Goal: Find contact information: Find phone

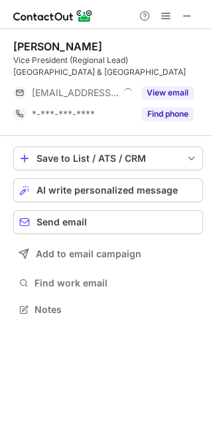
scroll to position [300, 211]
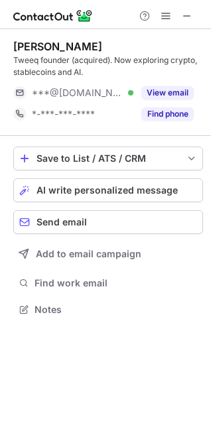
scroll to position [300, 211]
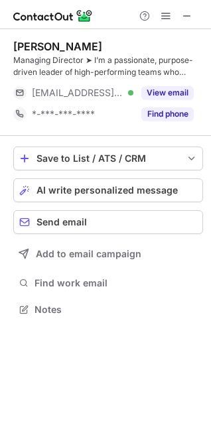
scroll to position [300, 211]
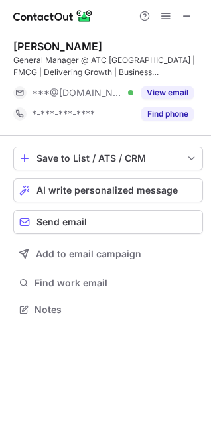
scroll to position [300, 211]
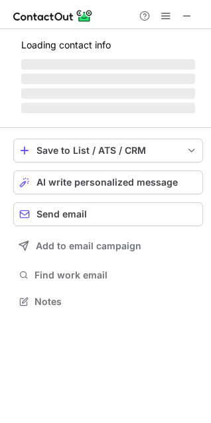
scroll to position [321, 211]
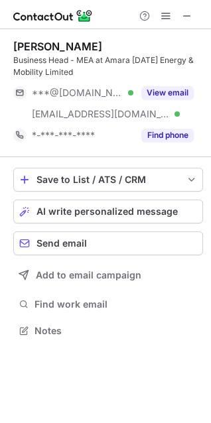
scroll to position [321, 211]
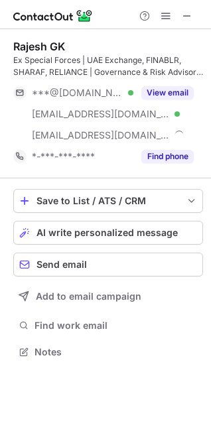
scroll to position [342, 211]
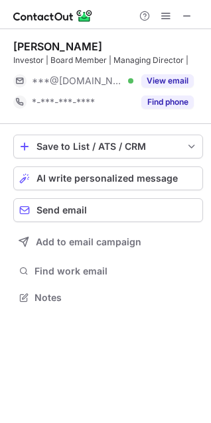
scroll to position [288, 211]
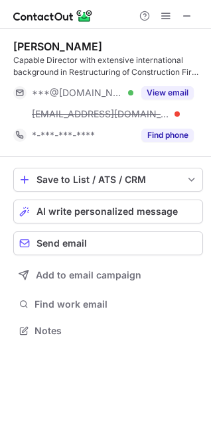
scroll to position [321, 211]
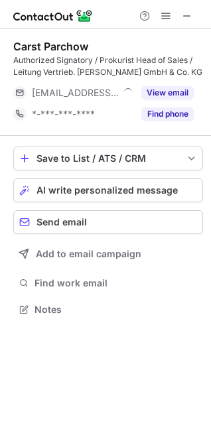
scroll to position [300, 211]
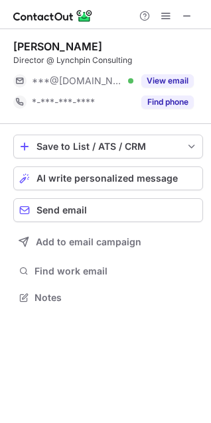
scroll to position [288, 211]
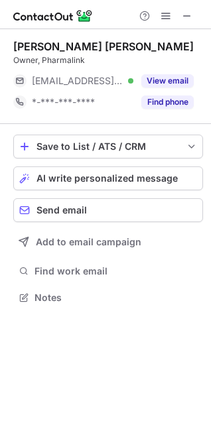
scroll to position [288, 211]
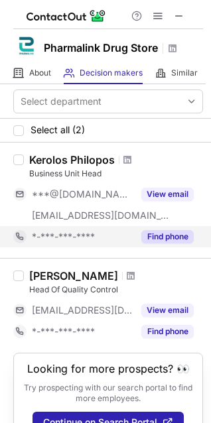
click at [166, 242] on button "Find phone" at bounding box center [167, 236] width 52 height 13
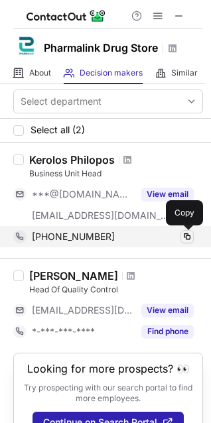
click at [183, 238] on span at bounding box center [187, 236] width 11 height 11
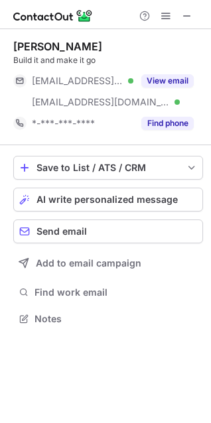
scroll to position [309, 211]
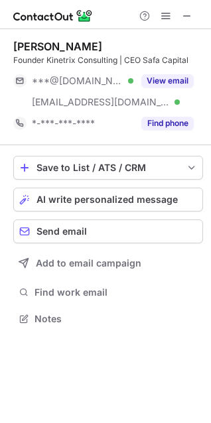
scroll to position [309, 211]
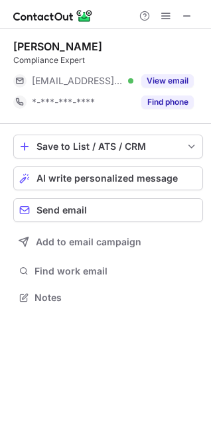
scroll to position [288, 211]
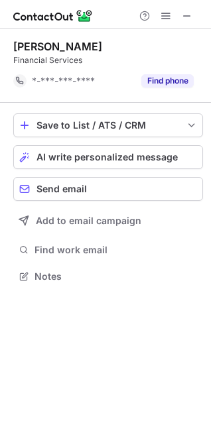
scroll to position [266, 211]
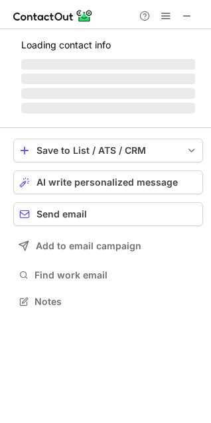
scroll to position [321, 211]
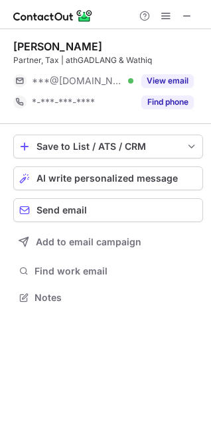
scroll to position [7, 7]
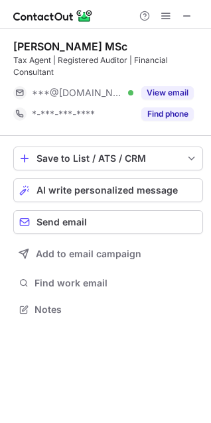
scroll to position [300, 211]
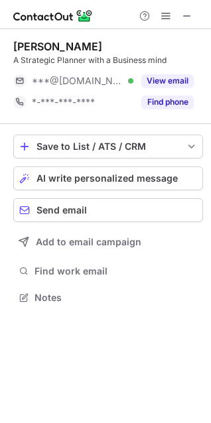
scroll to position [288, 211]
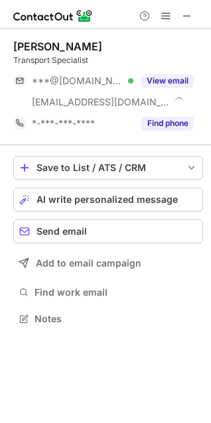
scroll to position [309, 211]
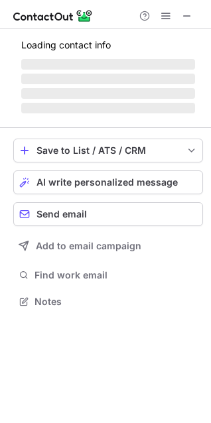
scroll to position [291, 211]
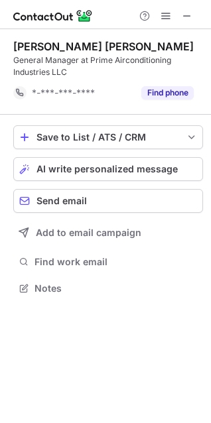
scroll to position [278, 211]
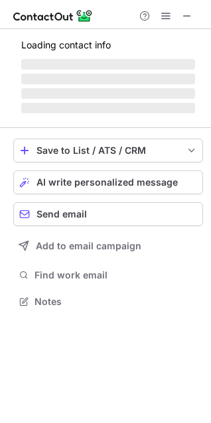
scroll to position [288, 211]
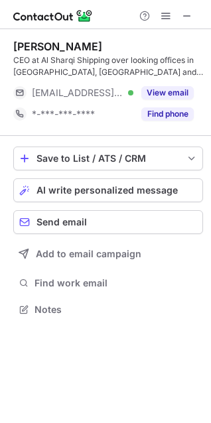
scroll to position [300, 211]
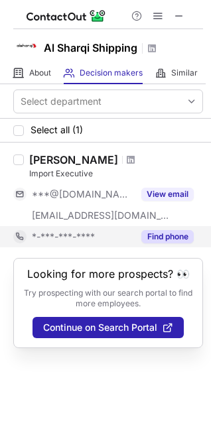
click at [174, 239] on button "Find phone" at bounding box center [167, 236] width 52 height 13
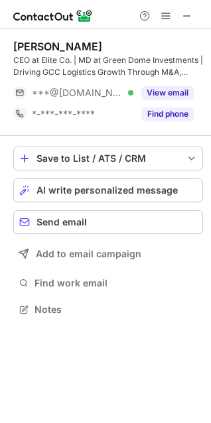
scroll to position [300, 211]
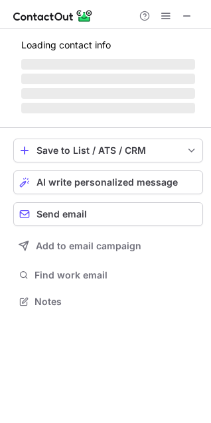
scroll to position [300, 211]
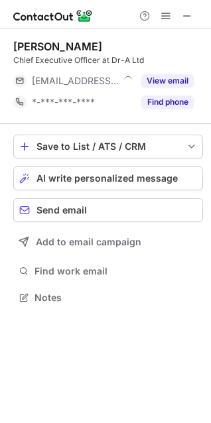
scroll to position [288, 211]
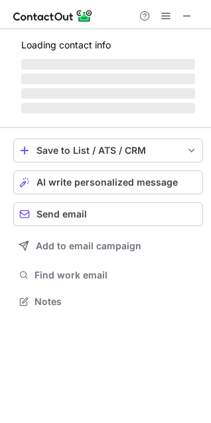
scroll to position [288, 211]
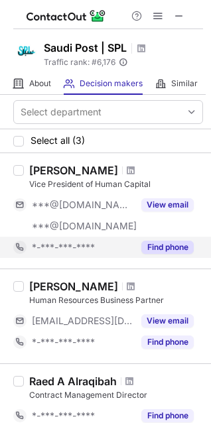
click at [164, 252] on button "Find phone" at bounding box center [167, 247] width 52 height 13
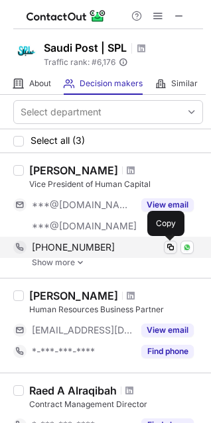
click at [171, 247] on span at bounding box center [170, 247] width 11 height 11
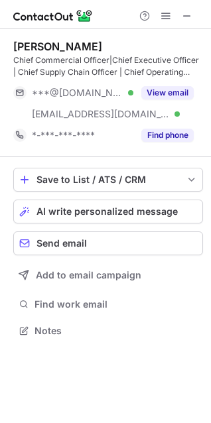
scroll to position [321, 211]
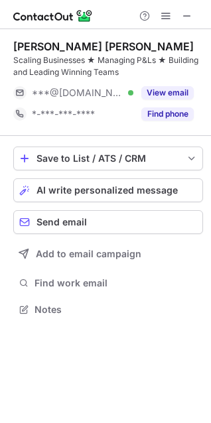
scroll to position [300, 211]
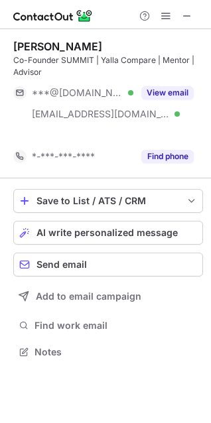
scroll to position [321, 211]
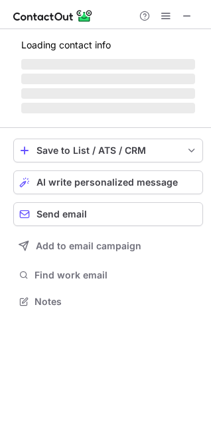
scroll to position [342, 211]
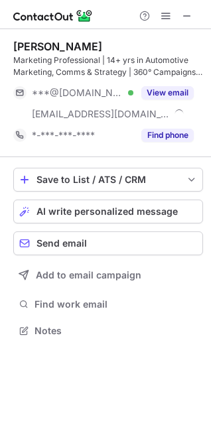
scroll to position [321, 211]
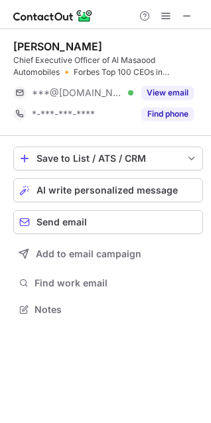
scroll to position [300, 211]
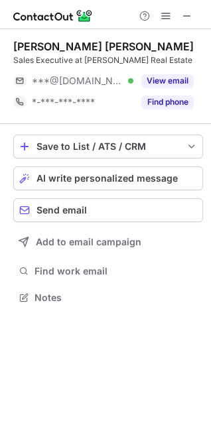
scroll to position [288, 211]
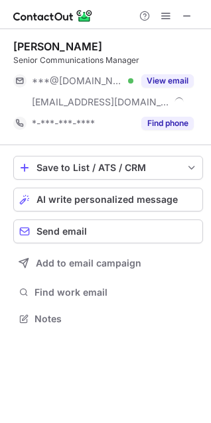
scroll to position [309, 211]
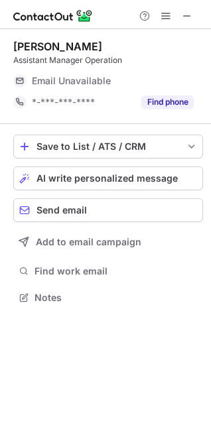
scroll to position [288, 211]
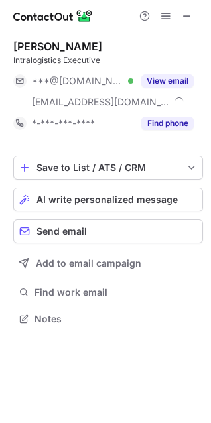
scroll to position [309, 211]
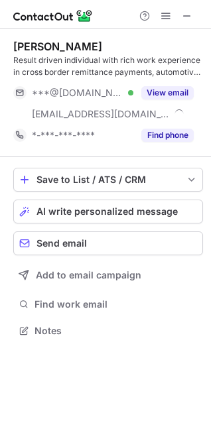
scroll to position [321, 211]
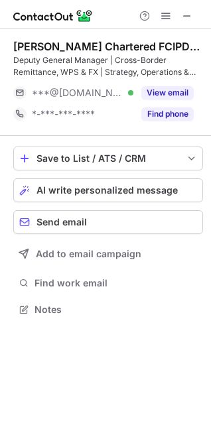
scroll to position [300, 211]
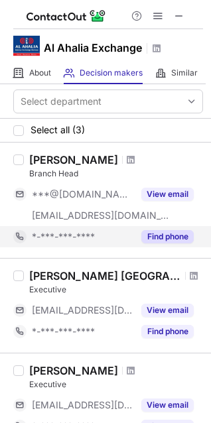
click at [158, 229] on div "Find phone" at bounding box center [163, 236] width 60 height 21
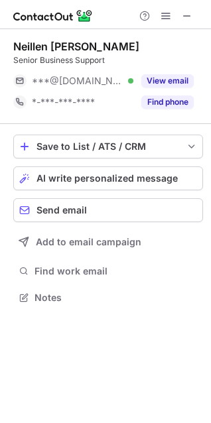
scroll to position [288, 211]
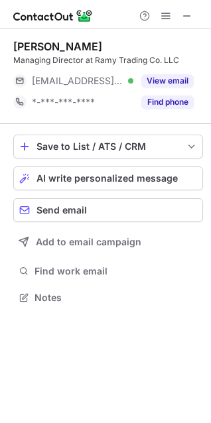
scroll to position [288, 211]
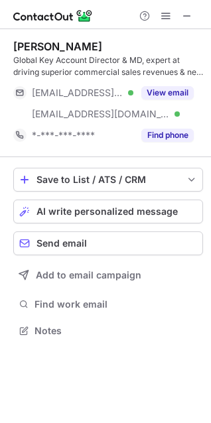
scroll to position [321, 211]
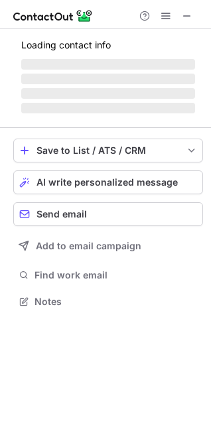
scroll to position [309, 211]
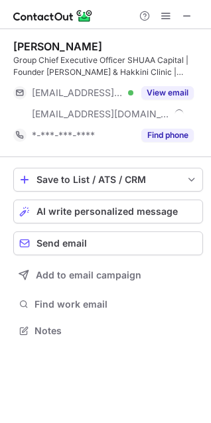
scroll to position [321, 211]
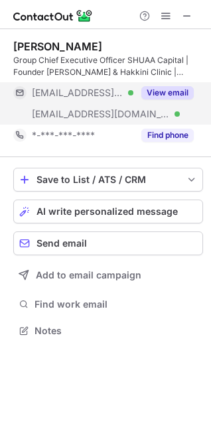
click at [164, 90] on button "View email" at bounding box center [167, 92] width 52 height 13
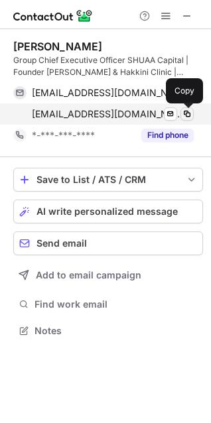
click at [186, 115] on span at bounding box center [187, 114] width 11 height 11
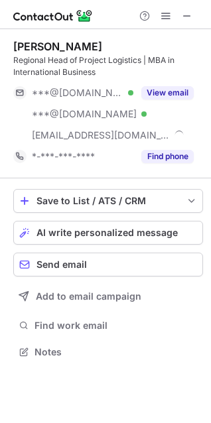
scroll to position [342, 211]
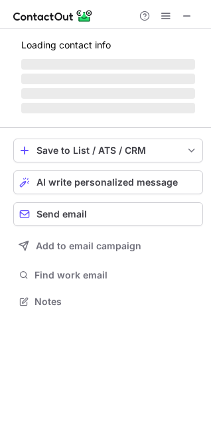
scroll to position [363, 211]
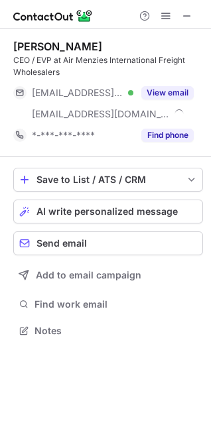
scroll to position [321, 211]
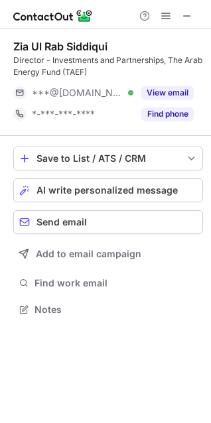
scroll to position [300, 211]
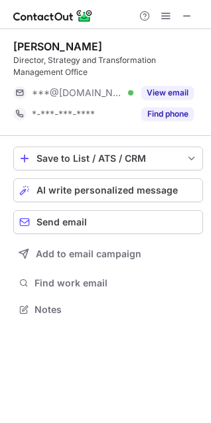
scroll to position [300, 211]
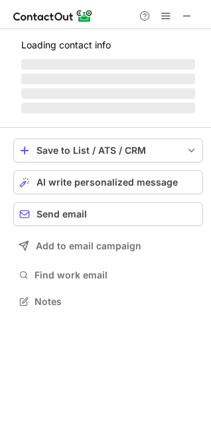
scroll to position [288, 211]
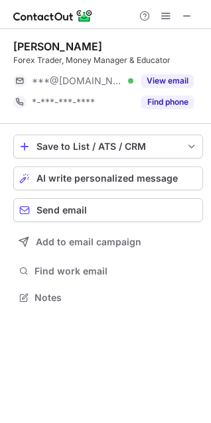
scroll to position [288, 211]
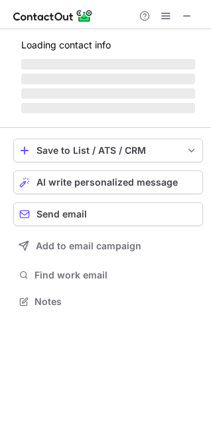
scroll to position [321, 211]
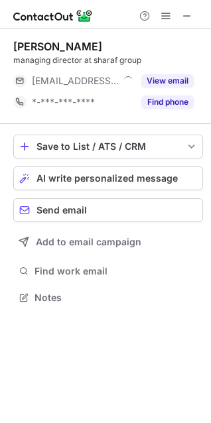
scroll to position [288, 211]
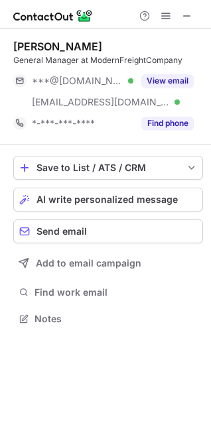
scroll to position [309, 211]
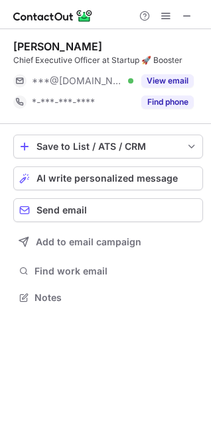
scroll to position [288, 211]
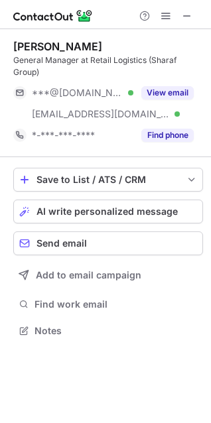
scroll to position [321, 211]
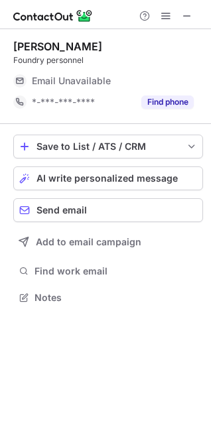
scroll to position [288, 211]
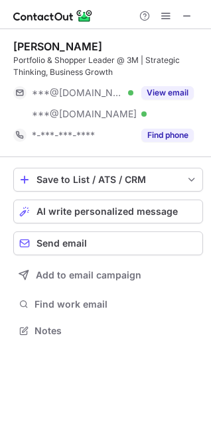
scroll to position [321, 211]
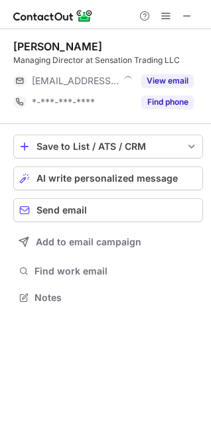
scroll to position [288, 211]
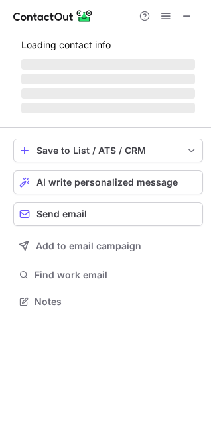
scroll to position [300, 211]
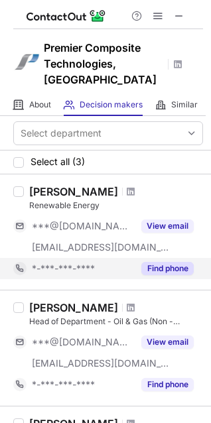
click at [142, 262] on button "Find phone" at bounding box center [167, 268] width 52 height 13
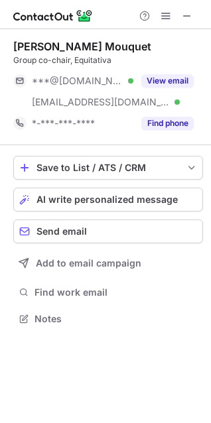
scroll to position [309, 211]
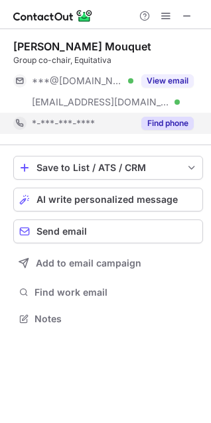
click at [156, 127] on button "Find phone" at bounding box center [167, 123] width 52 height 13
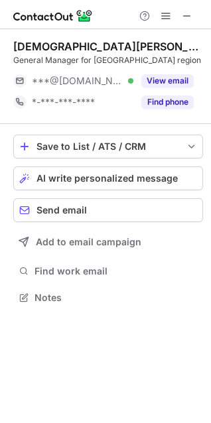
scroll to position [288, 211]
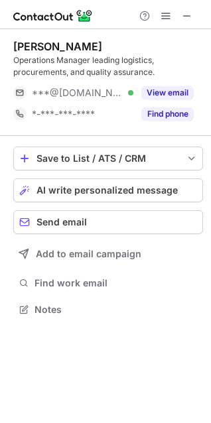
scroll to position [300, 211]
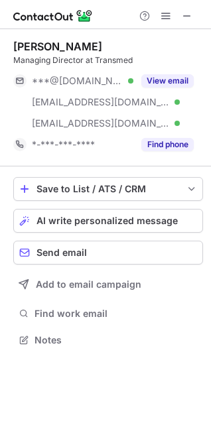
scroll to position [330, 211]
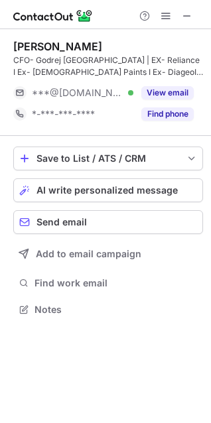
scroll to position [300, 211]
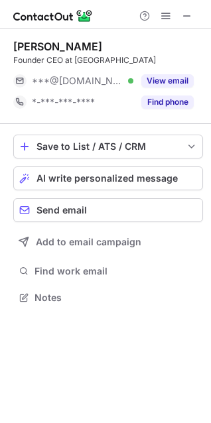
scroll to position [288, 211]
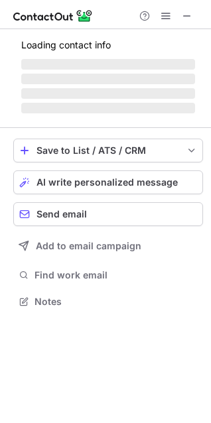
scroll to position [300, 211]
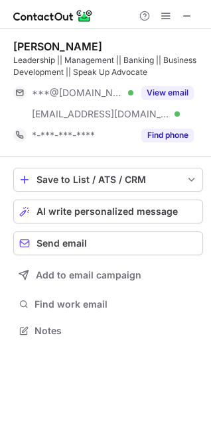
scroll to position [321, 211]
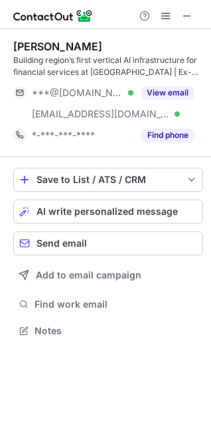
scroll to position [321, 211]
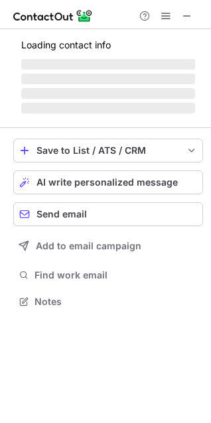
scroll to position [321, 211]
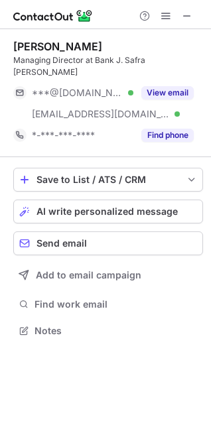
scroll to position [309, 211]
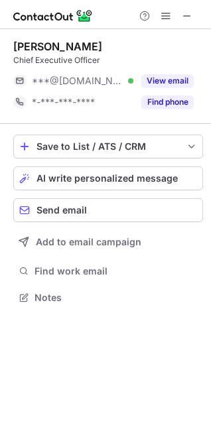
scroll to position [288, 211]
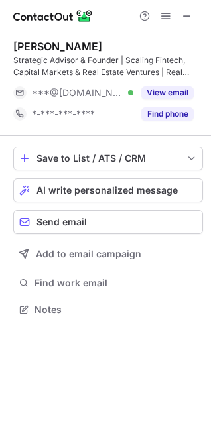
scroll to position [300, 211]
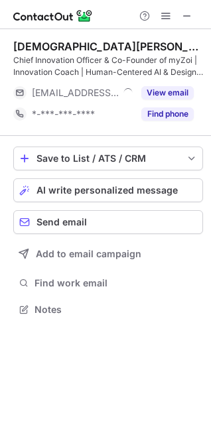
scroll to position [300, 211]
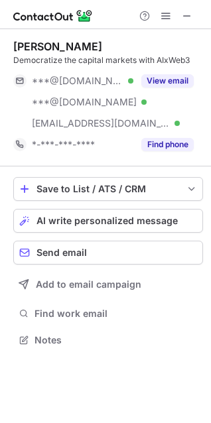
scroll to position [330, 211]
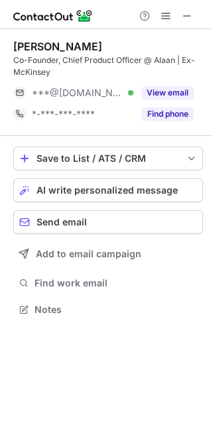
scroll to position [300, 211]
